Goal: Check status: Check status

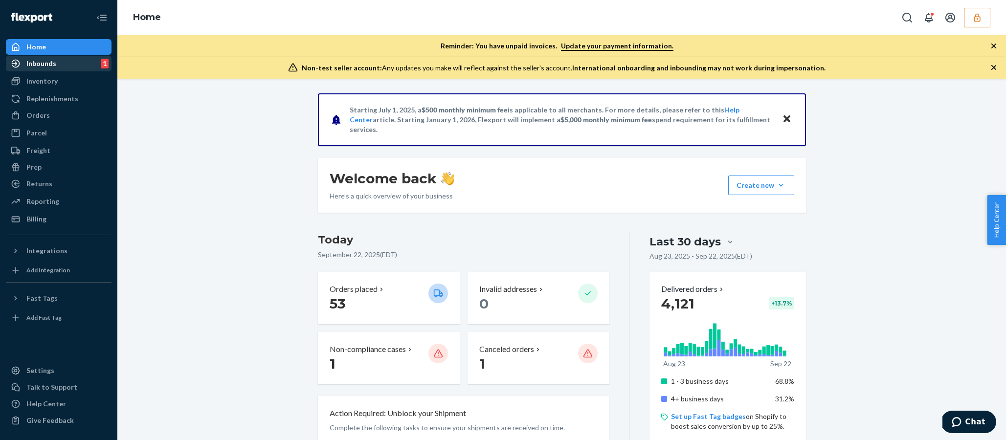
click at [89, 66] on div "Inbounds 1" at bounding box center [59, 64] width 104 height 14
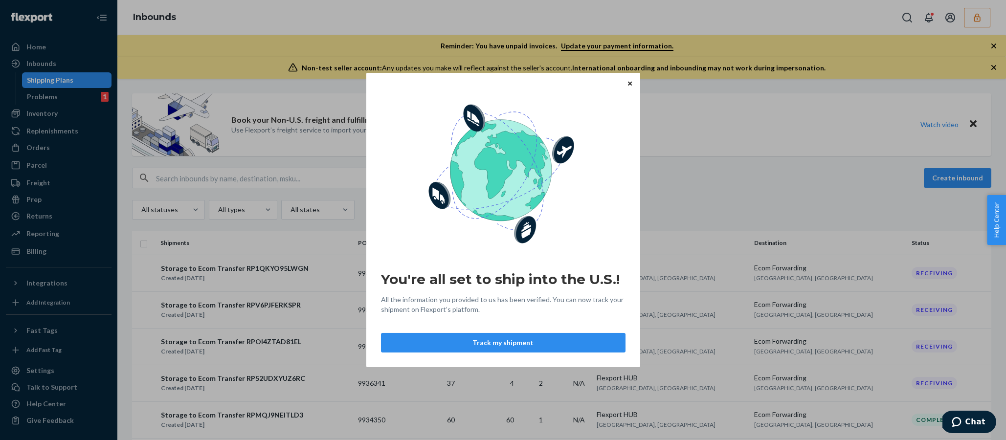
click at [631, 83] on icon "Close" at bounding box center [630, 83] width 4 height 6
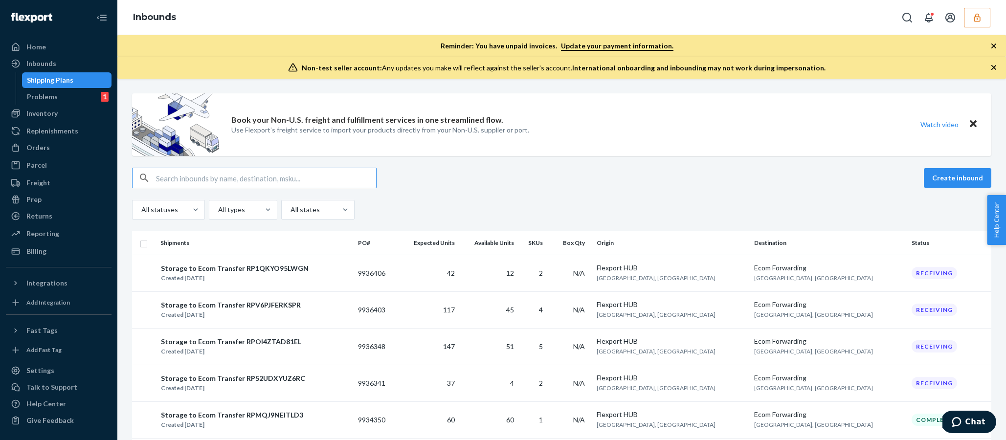
click at [319, 180] on input "text" at bounding box center [266, 178] width 220 height 20
paste input "IPF002"
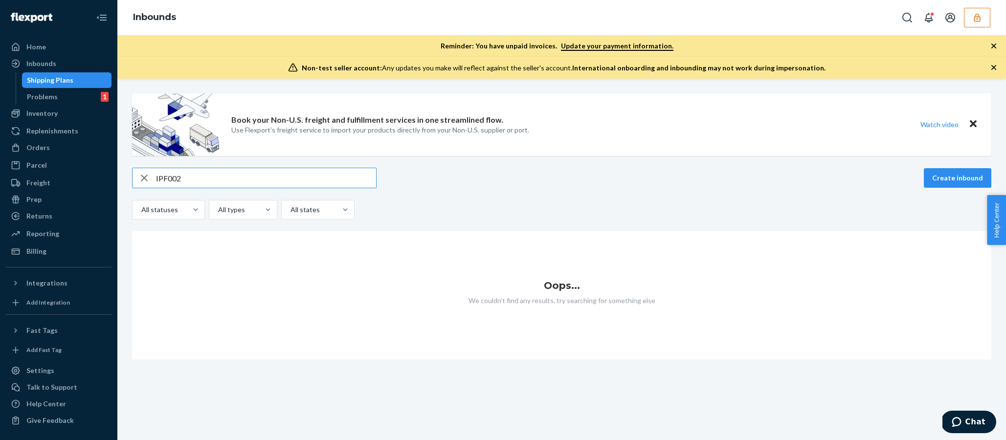
type input "IPF002"
click at [259, 178] on input "IPF002" at bounding box center [266, 178] width 220 height 20
paste input "text"
drag, startPoint x: 222, startPoint y: 177, endPoint x: 196, endPoint y: 178, distance: 25.9
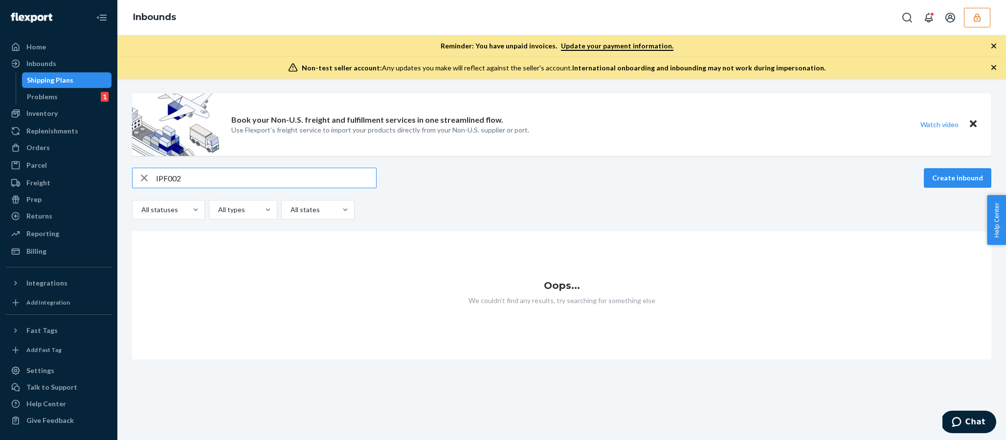
click at [196, 178] on input "IPF002" at bounding box center [266, 178] width 220 height 20
drag, startPoint x: 196, startPoint y: 178, endPoint x: 146, endPoint y: 177, distance: 49.4
click at [146, 177] on div "IPF002" at bounding box center [255, 178] width 244 height 20
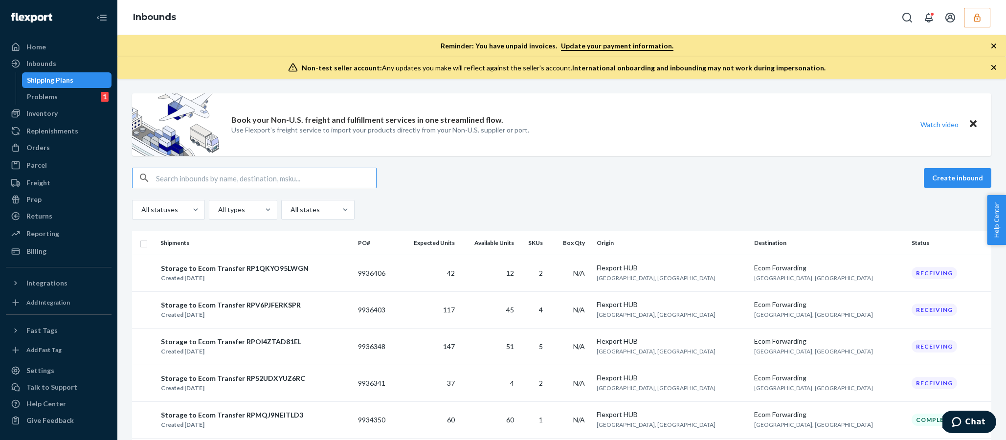
click at [235, 183] on input "text" at bounding box center [266, 178] width 220 height 20
paste input "2024120782"
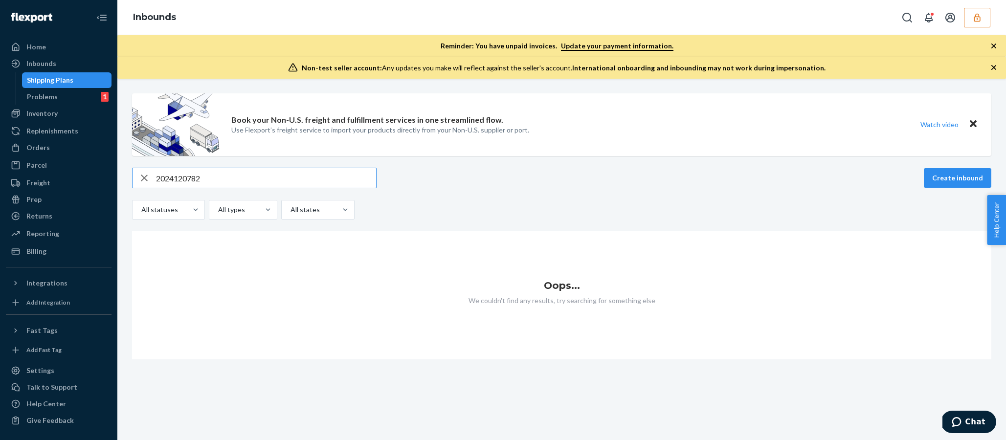
click at [236, 182] on input "2024120782" at bounding box center [266, 178] width 220 height 20
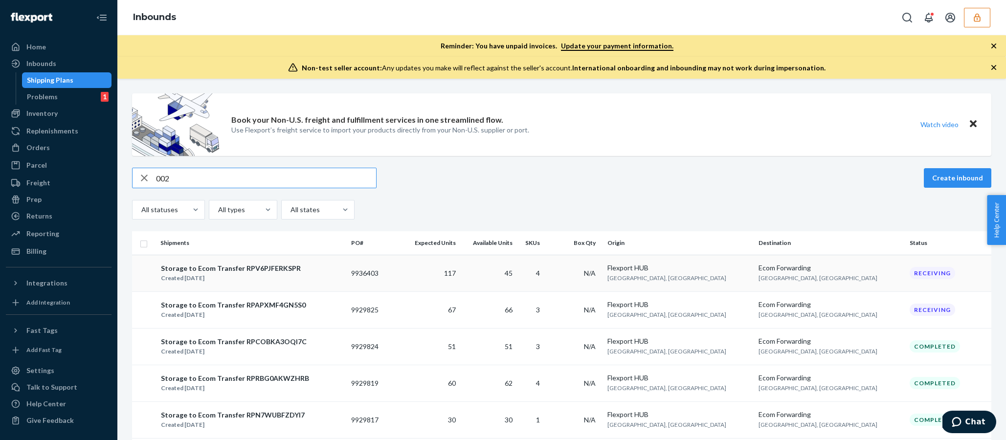
type input "002"
click at [204, 180] on input "002" at bounding box center [266, 178] width 220 height 20
